Goal: Ask a question: Seek information or help from site administrators or community

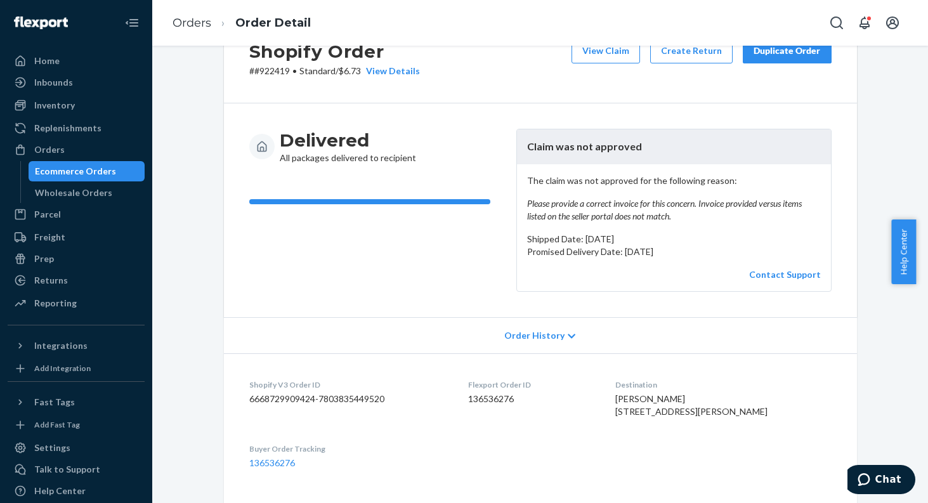
scroll to position [79, 0]
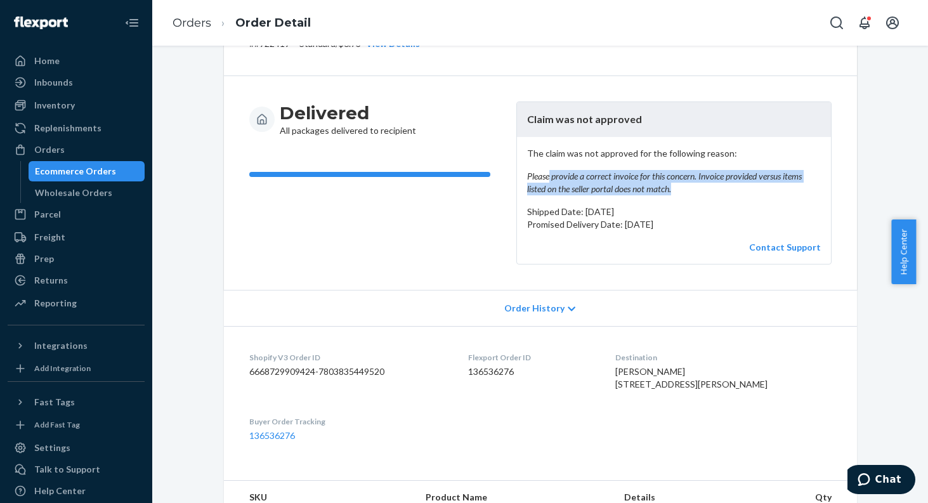
drag, startPoint x: 542, startPoint y: 178, endPoint x: 676, endPoint y: 190, distance: 134.4
click at [676, 190] on em "Please provide a correct invoice for this concern. Invoice provided versus item…" at bounding box center [674, 182] width 294 height 25
click at [626, 190] on em "Please provide a correct invoice for this concern. Invoice provided versus item…" at bounding box center [674, 182] width 294 height 25
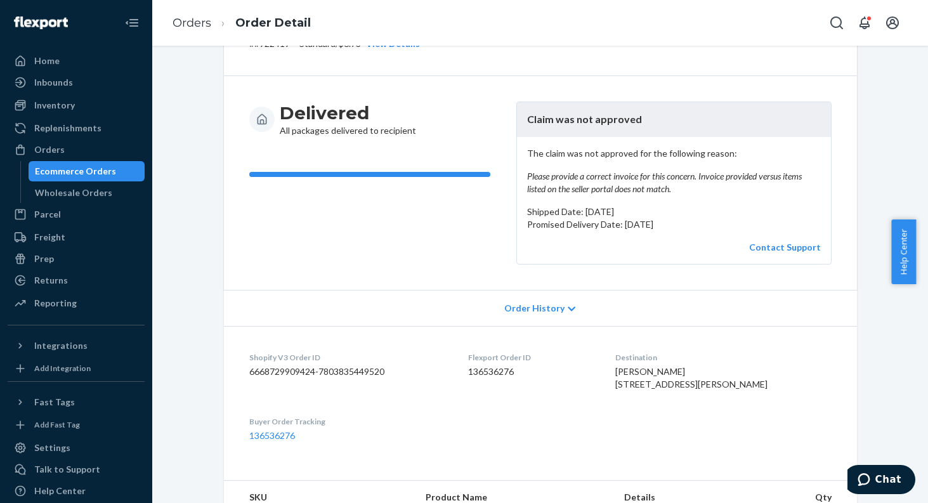
click at [551, 190] on em "Please provide a correct invoice for this concern. Invoice provided versus item…" at bounding box center [674, 182] width 294 height 25
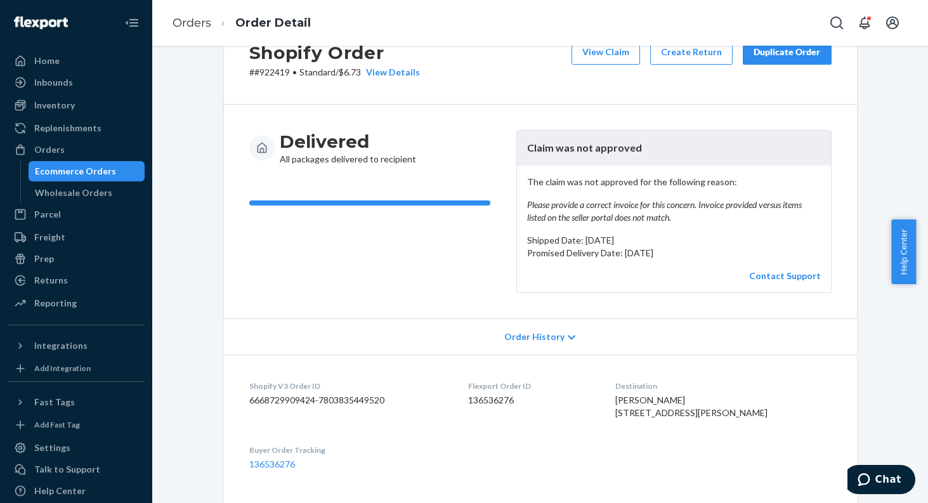
scroll to position [39, 0]
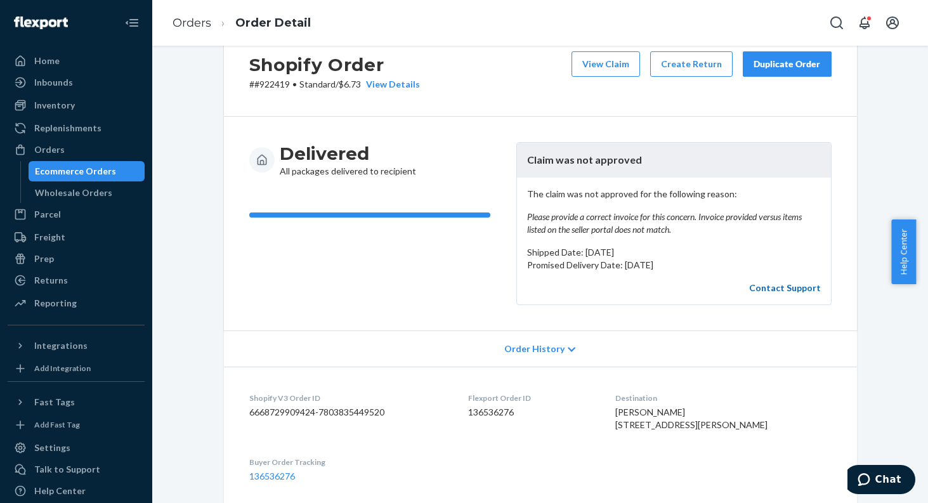
click at [803, 284] on link "Contact Support" at bounding box center [785, 287] width 72 height 11
drag, startPoint x: 244, startPoint y: 65, endPoint x: 282, endPoint y: 85, distance: 42.6
click at [282, 85] on div "Shopify Order # #922419 • Standard / $6.73 View Details" at bounding box center [334, 70] width 171 height 39
copy div "Shopify Order # #922419"
click at [436, 65] on div "Shopify Order # #922419 • Standard / $6.73 View Details View Claim Create Retur…" at bounding box center [540, 71] width 633 height 91
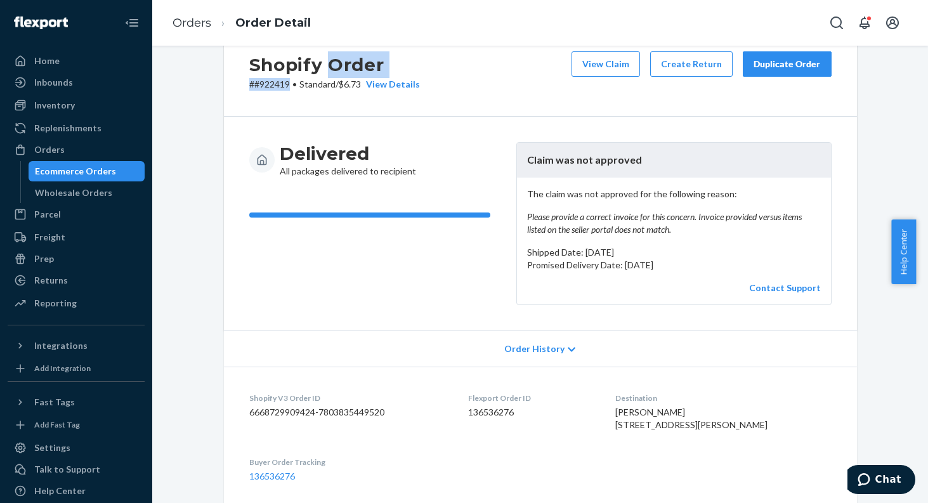
drag, startPoint x: 282, startPoint y: 82, endPoint x: 325, endPoint y: 64, distance: 46.9
click at [325, 64] on div "Shopify Order # #922419 • Standard / $6.73 View Details" at bounding box center [334, 70] width 171 height 39
copy div "Order # #922419"
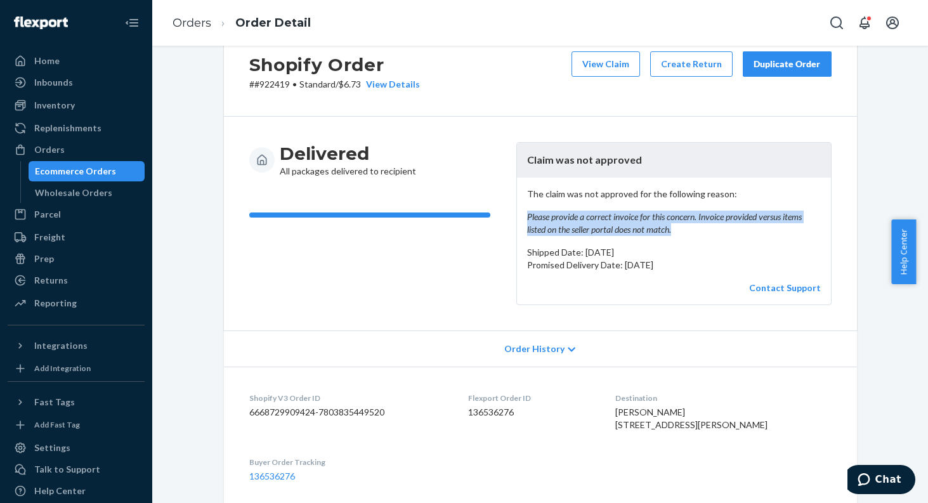
drag, startPoint x: 519, startPoint y: 221, endPoint x: 694, endPoint y: 235, distance: 175.7
click at [694, 235] on div "The claim was not approved for the following reason: Please provide a correct i…" at bounding box center [674, 241] width 314 height 127
copy em "Please provide a correct invoice for this concern. Invoice provided versus item…"
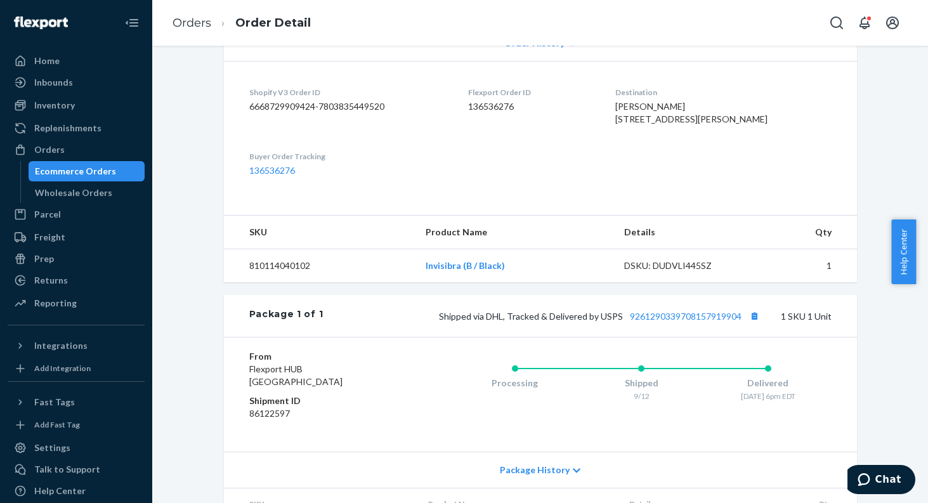
scroll to position [277, 0]
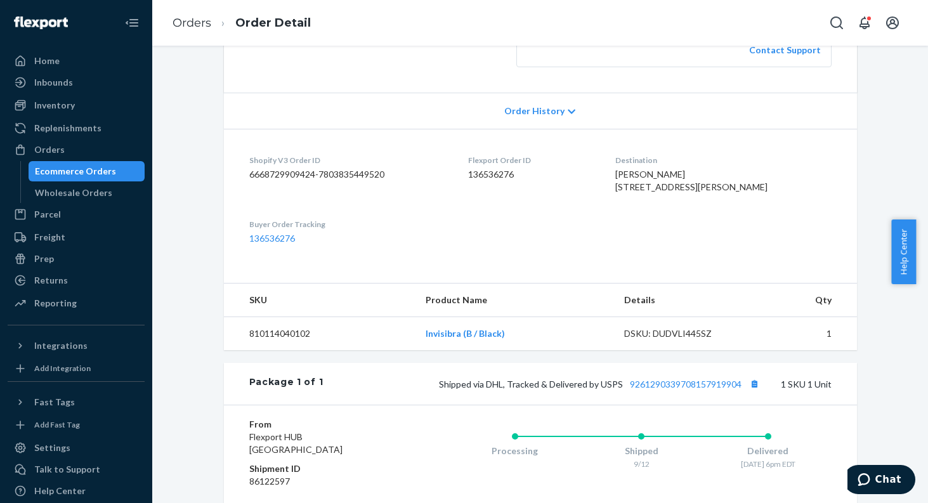
click at [568, 114] on icon at bounding box center [572, 111] width 8 height 9
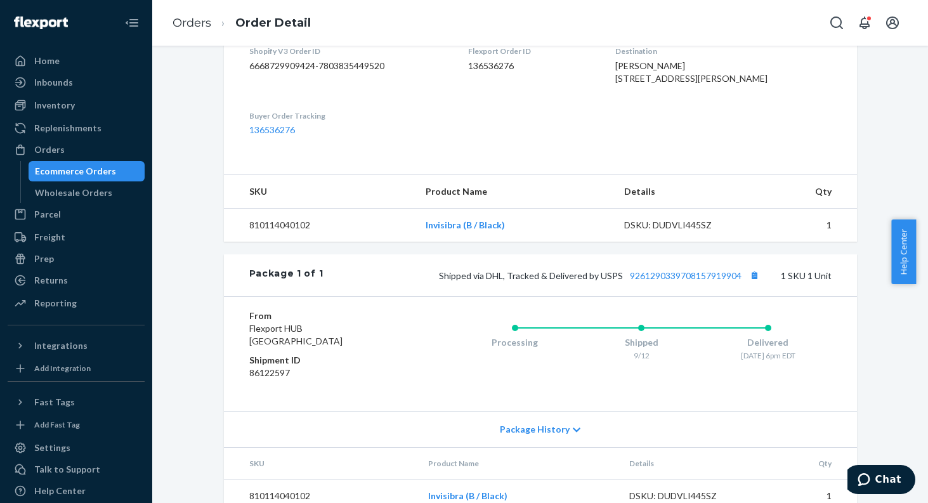
scroll to position [1013, 0]
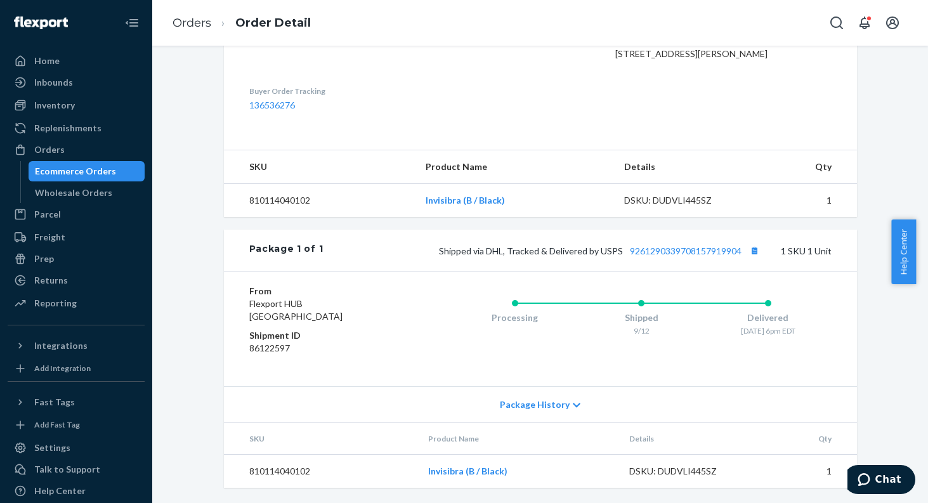
click at [267, 349] on dd "86122597" at bounding box center [325, 348] width 152 height 13
click at [258, 347] on dd "86122597" at bounding box center [325, 348] width 152 height 13
copy dd "86122597"
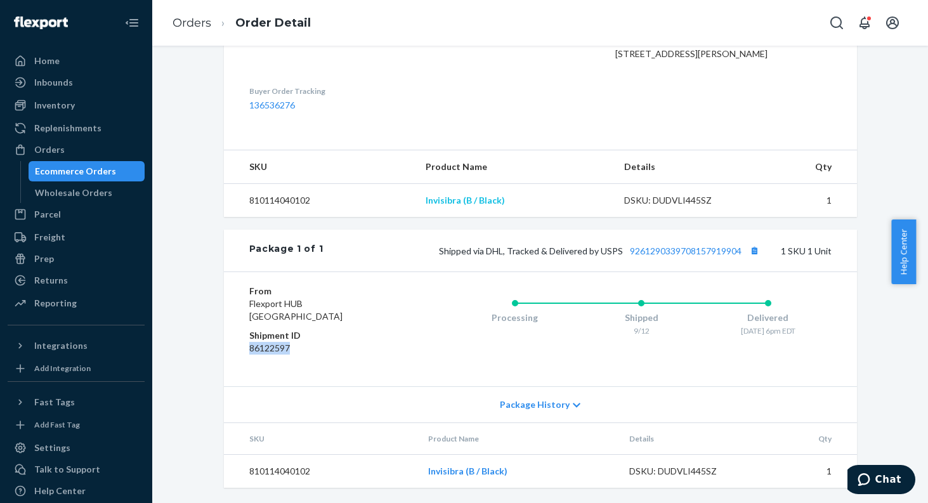
scroll to position [855, 0]
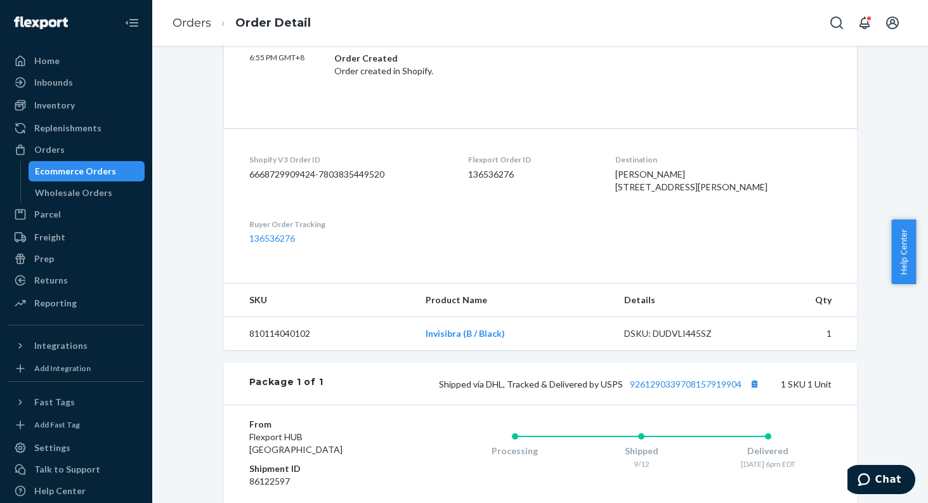
click at [504, 173] on dd "136536276" at bounding box center [531, 174] width 127 height 13
copy dd "136536276"
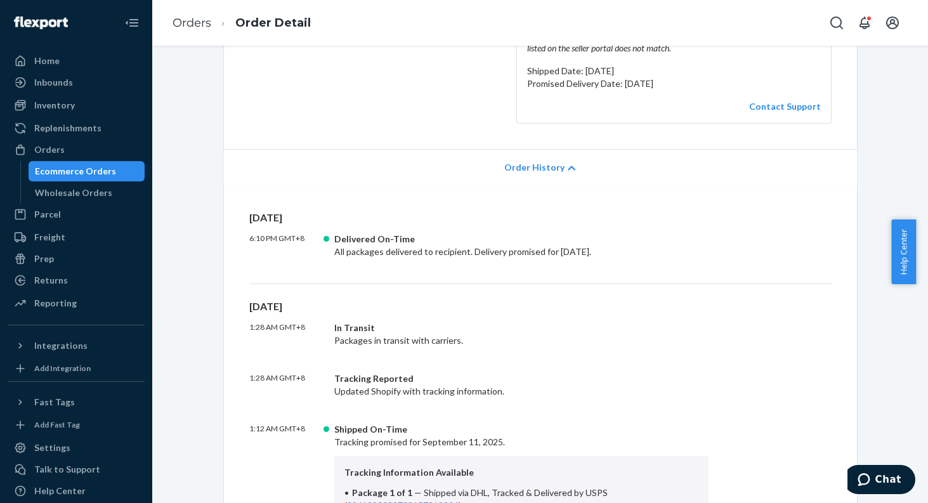
scroll to position [0, 0]
